Goal: Communication & Community: Participate in discussion

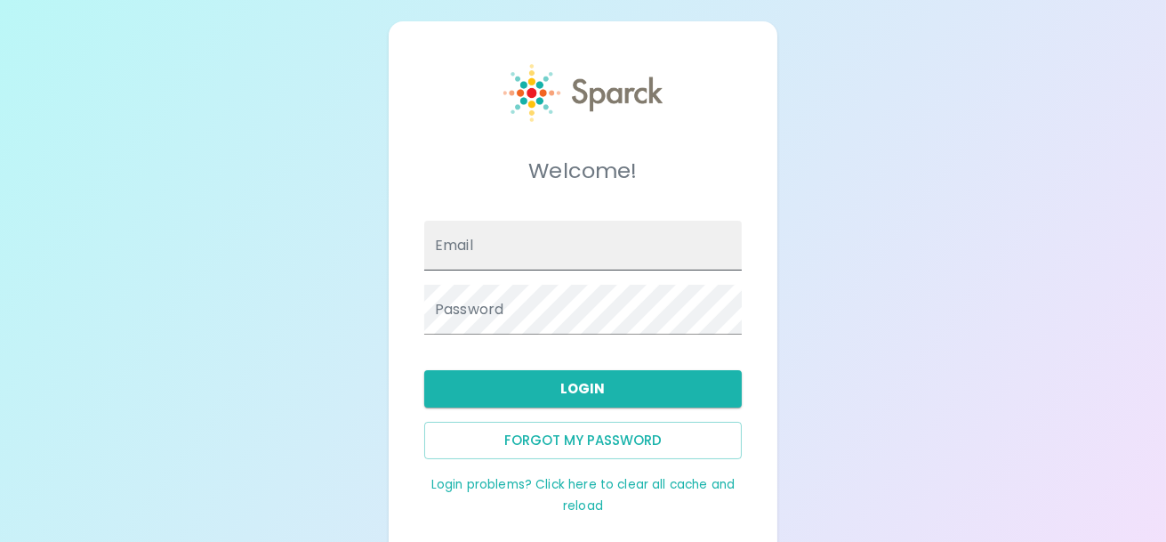
click at [538, 253] on input "Email" at bounding box center [582, 246] width 317 height 50
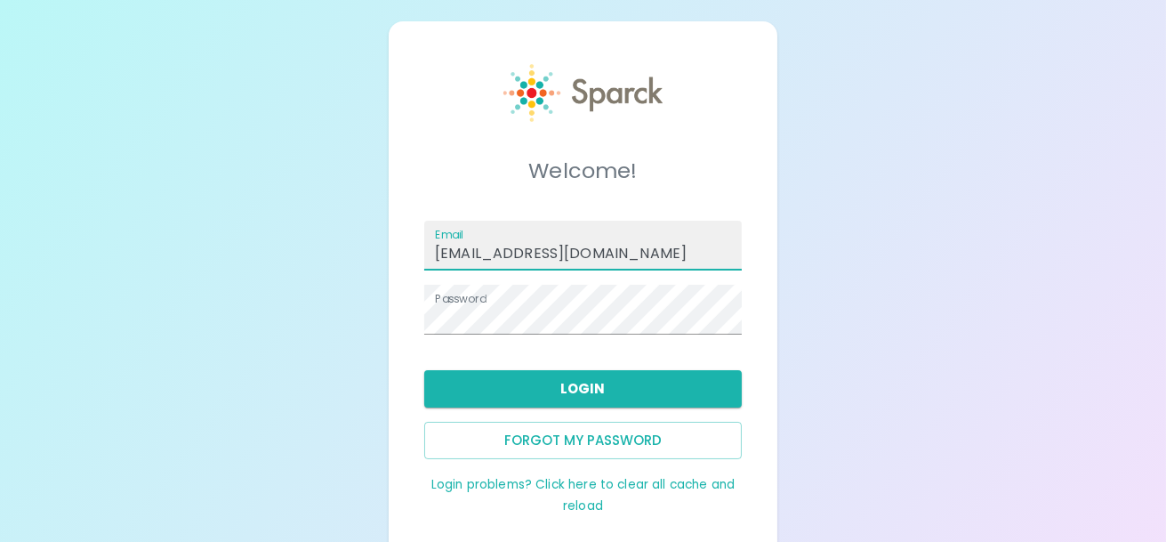
type input "[EMAIL_ADDRESS][DOMAIN_NAME]"
click at [410, 357] on div "Login" at bounding box center [576, 382] width 332 height 52
click at [432, 499] on div "Login problems? Click here to clear all cache and reload" at bounding box center [576, 487] width 332 height 57
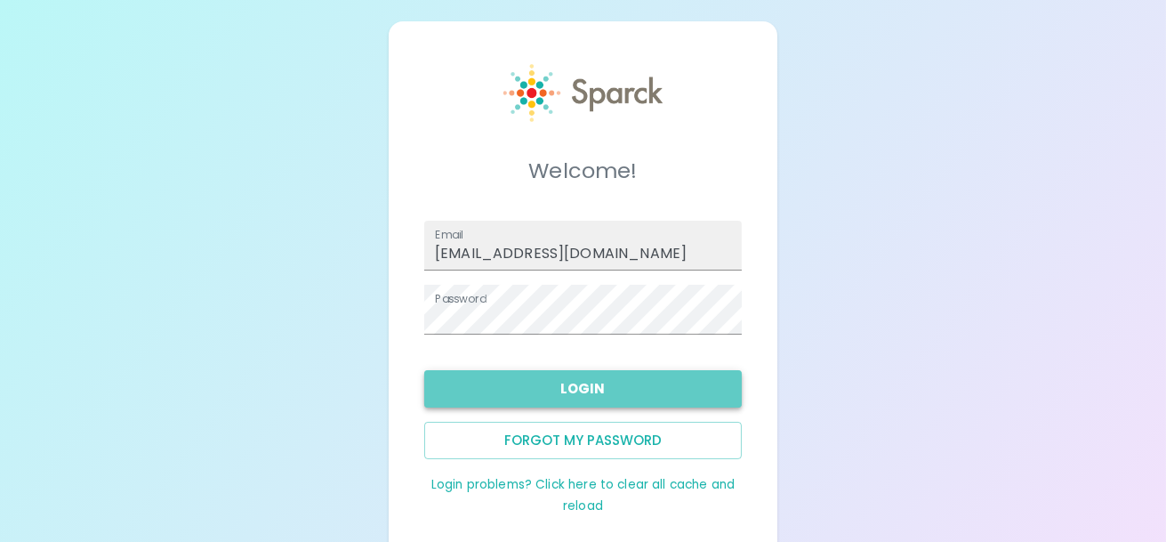
click at [580, 389] on button "Login" at bounding box center [582, 388] width 317 height 37
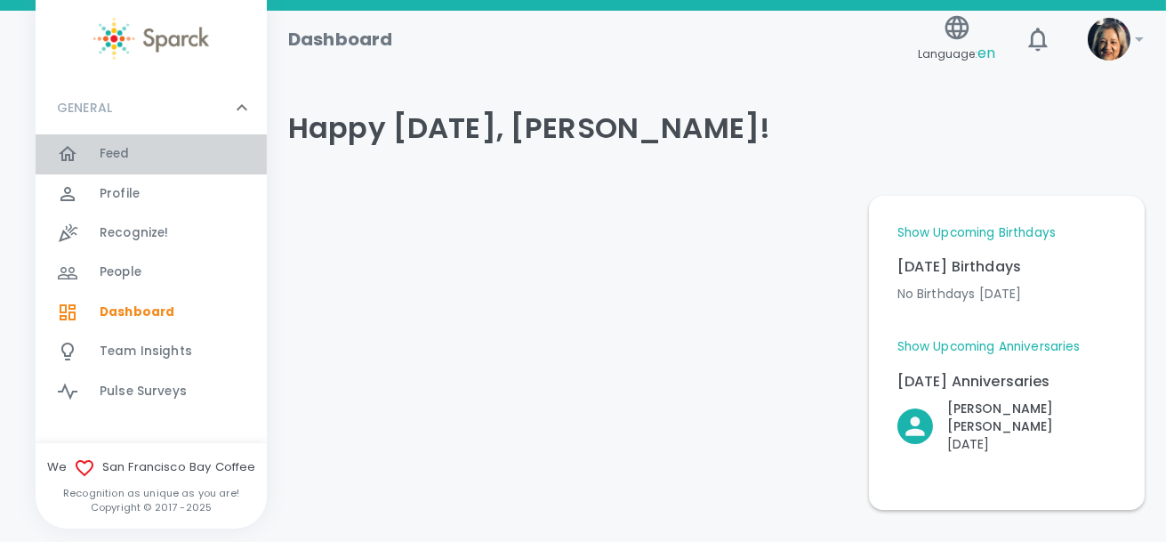
click at [109, 154] on span "Feed" at bounding box center [115, 154] width 30 height 18
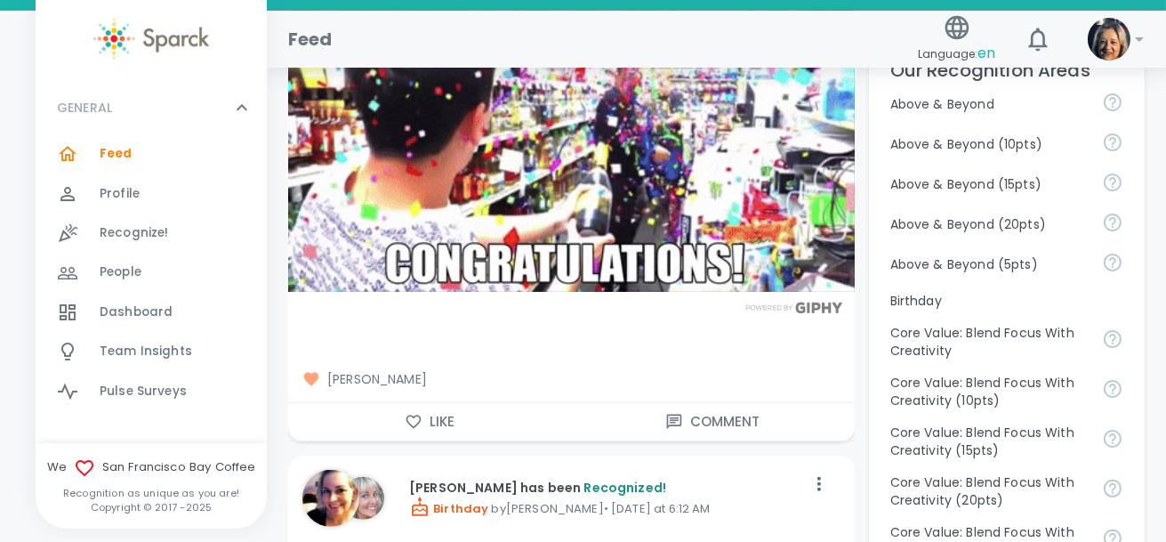
scroll to position [888, 0]
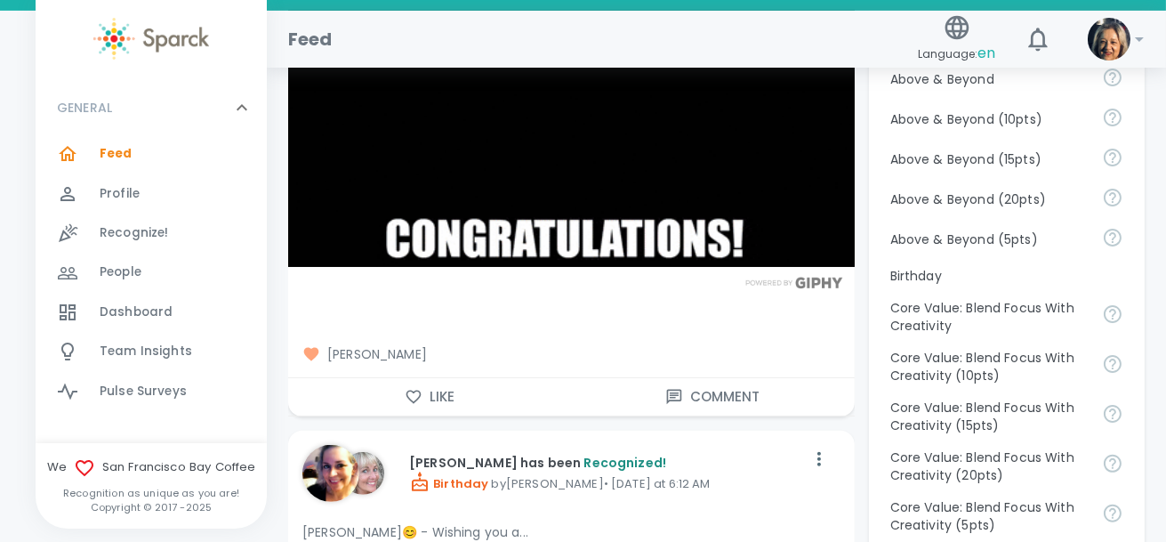
click at [444, 390] on button "Like" at bounding box center [429, 396] width 283 height 37
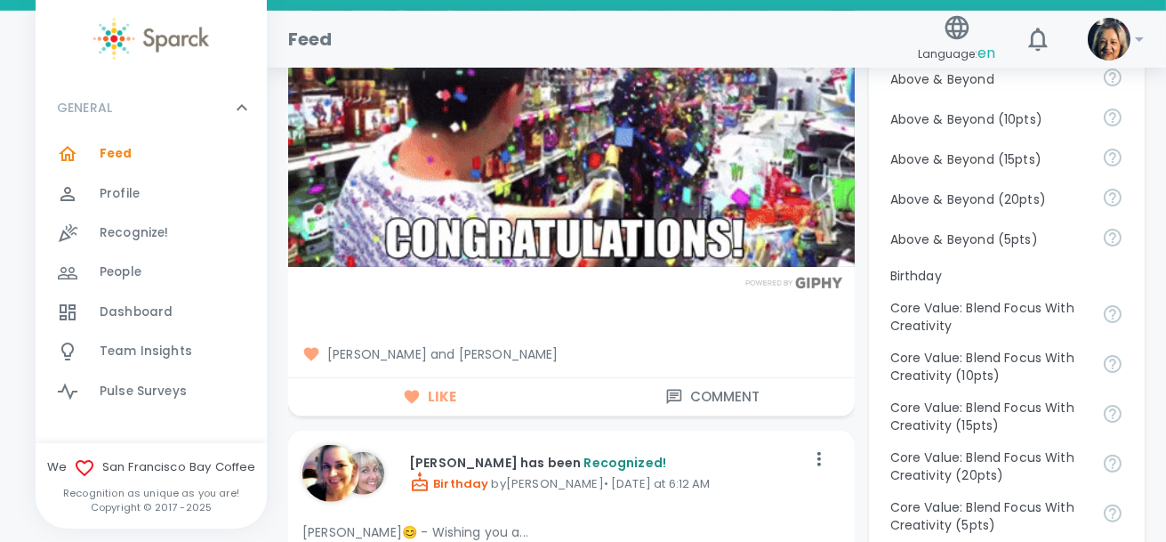
click at [713, 390] on button "Comment" at bounding box center [712, 396] width 283 height 37
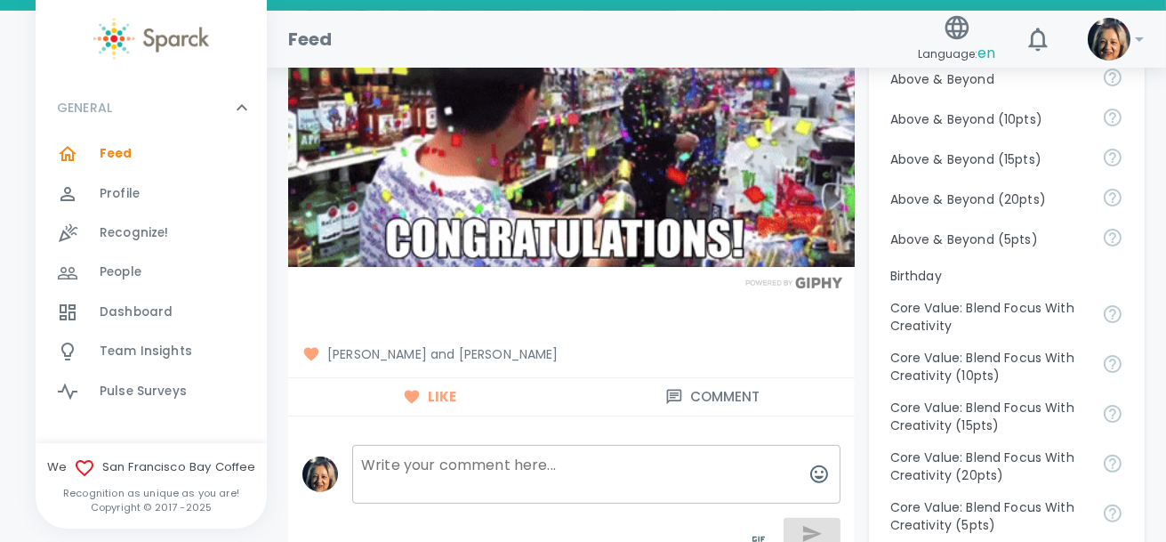
click at [376, 463] on textarea at bounding box center [596, 474] width 488 height 59
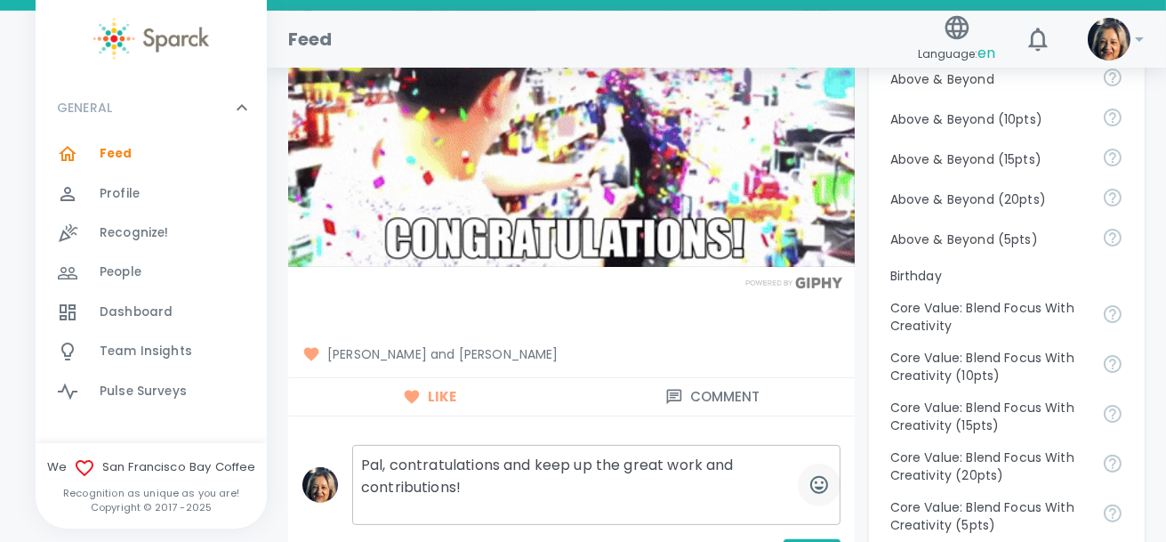
click at [817, 480] on icon "button" at bounding box center [818, 484] width 21 height 21
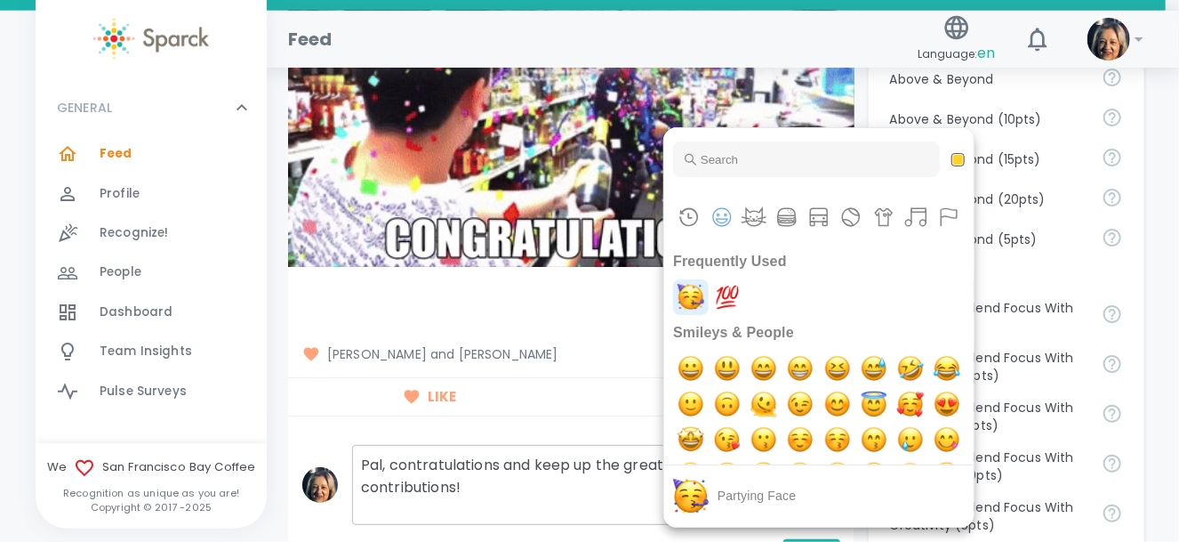
click at [685, 289] on img "partying face" at bounding box center [691, 297] width 36 height 36
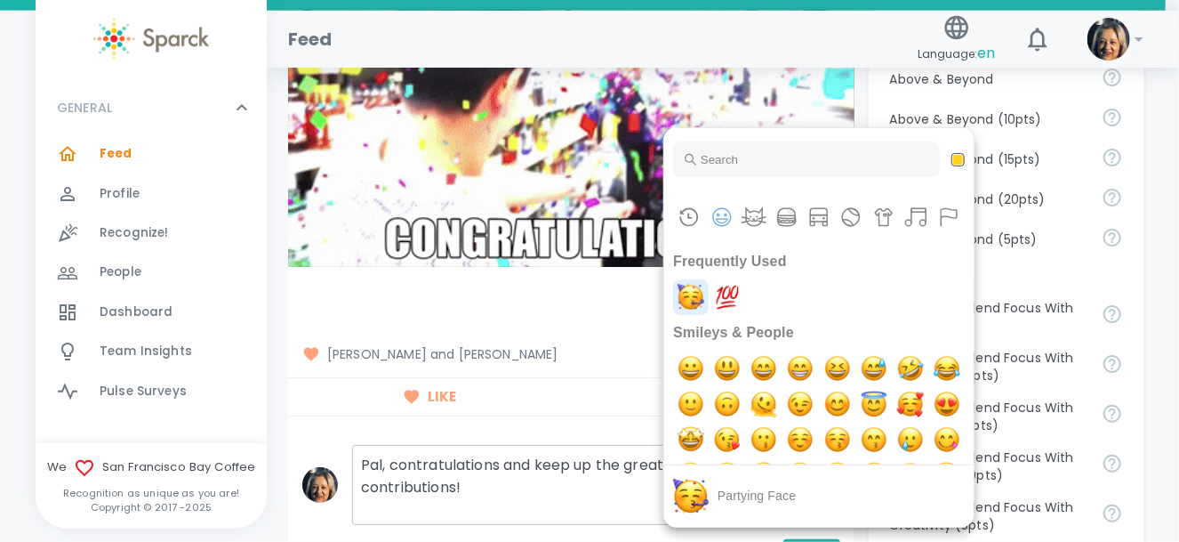
type textarea "Pal, contratulations and keep up the great work and contributions!undefined"
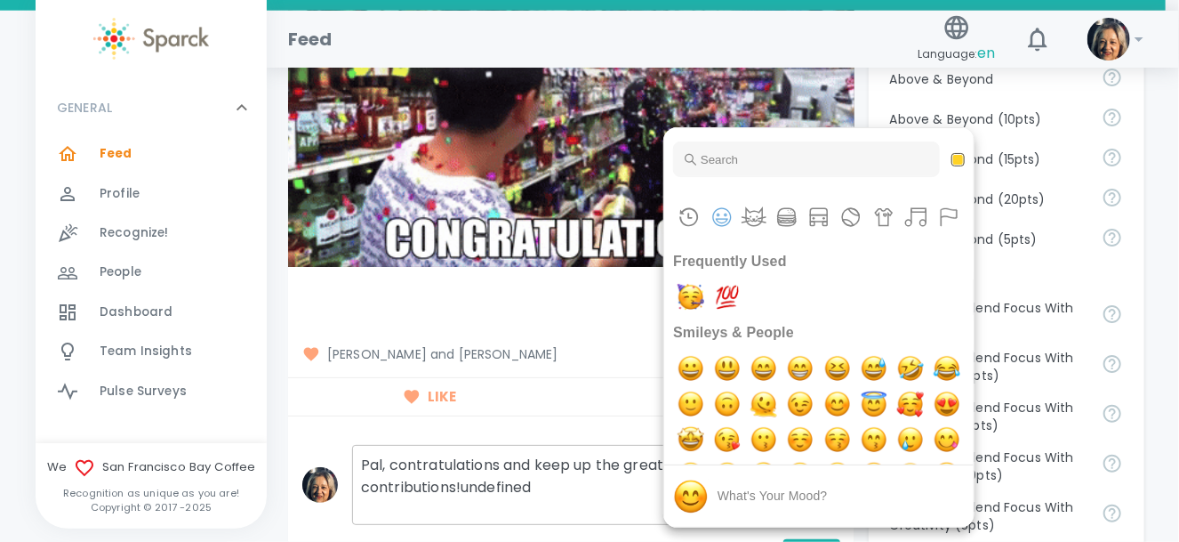
click at [560, 409] on div at bounding box center [589, 271] width 1179 height 542
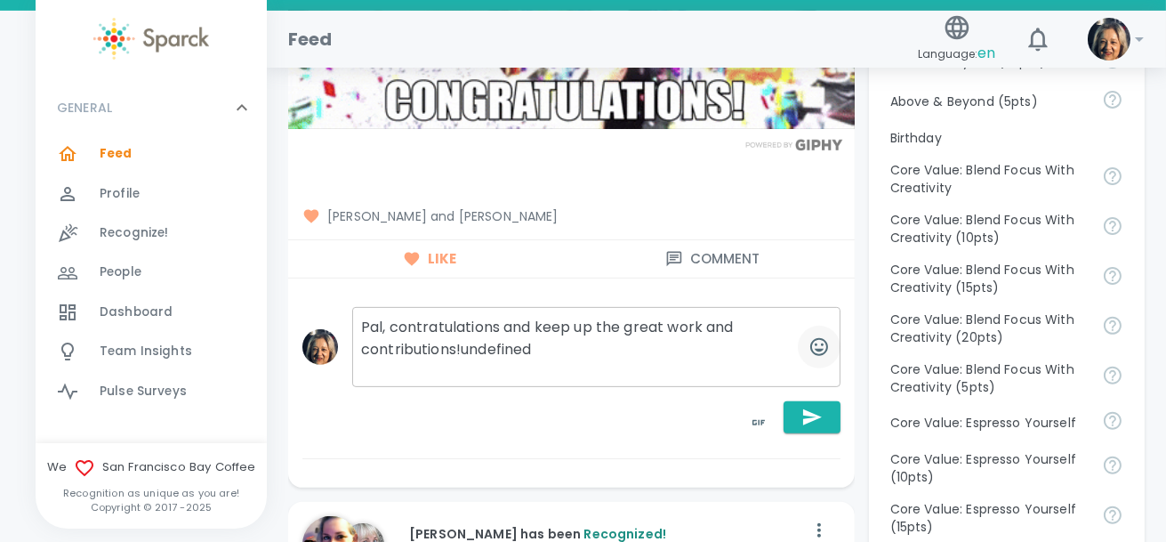
scroll to position [1067, 0]
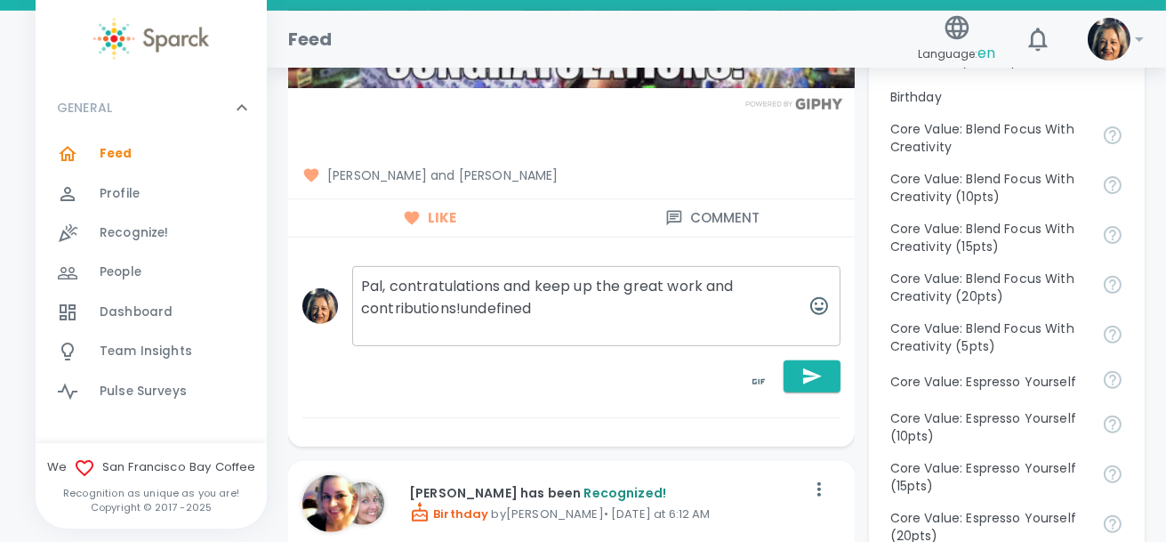
click at [542, 311] on textarea "Pal, contratulations and keep up the great work and contributions!undefined" at bounding box center [596, 306] width 488 height 80
type textarea "Pal, contratulations and keep up the great work and contributions!"
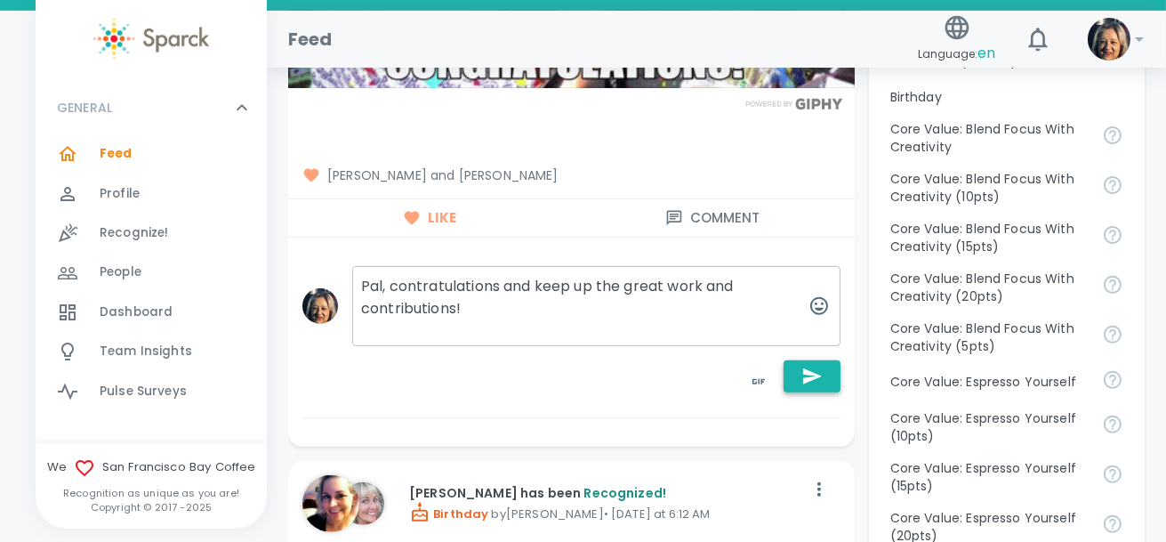
click at [816, 378] on icon "button" at bounding box center [811, 375] width 21 height 21
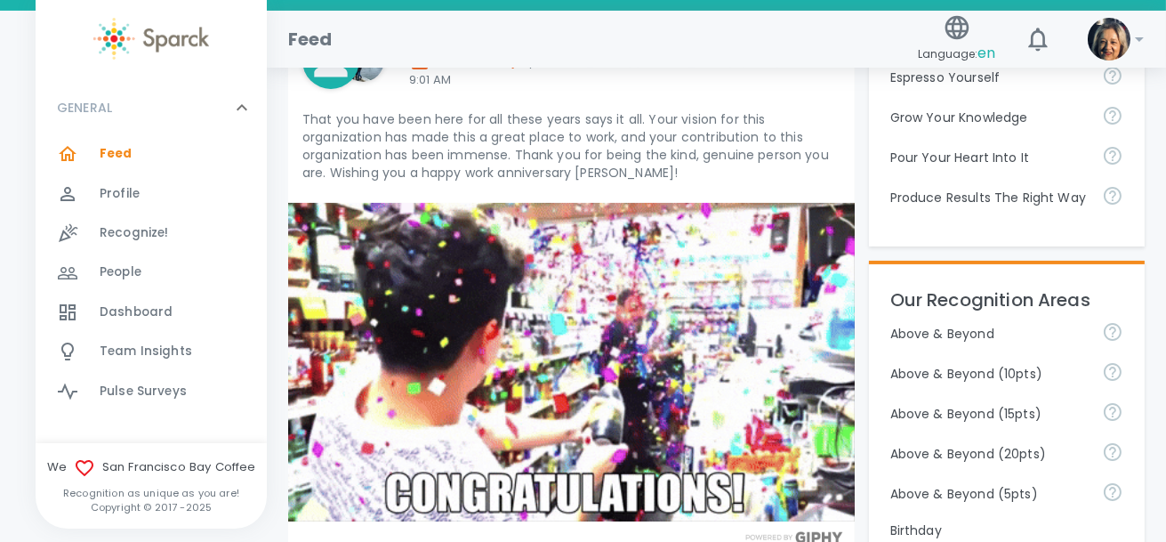
scroll to position [534, 0]
